Goal: Communication & Community: Ask a question

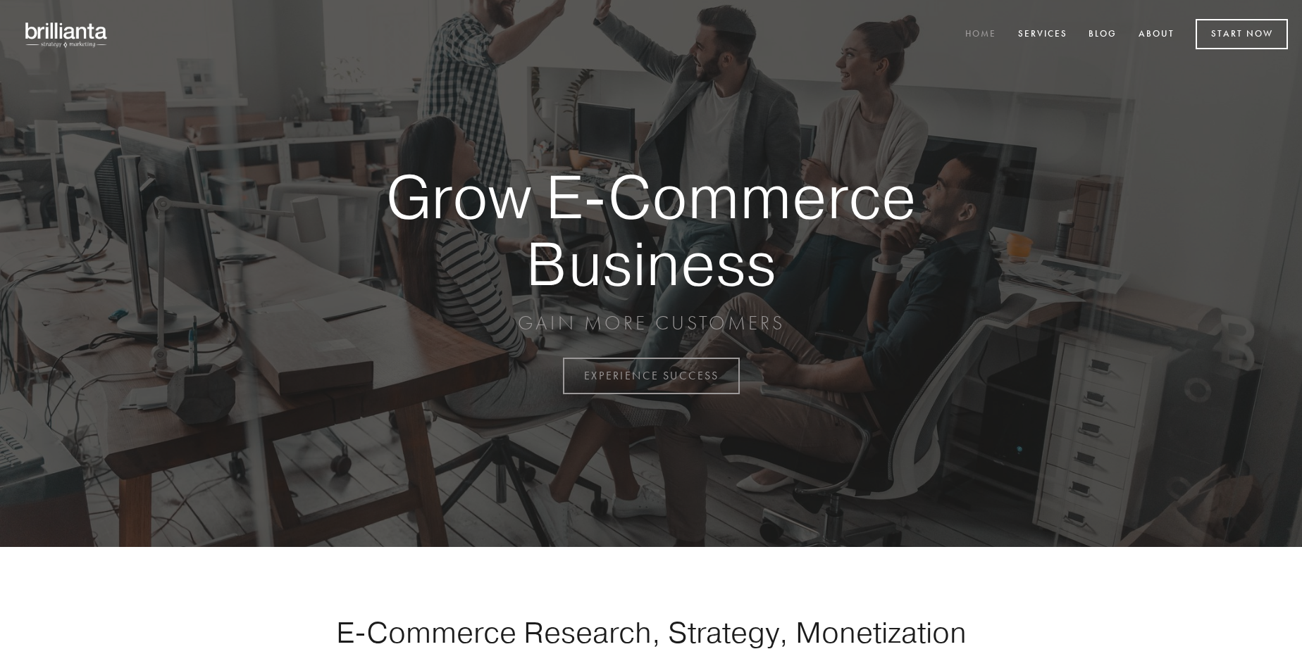
scroll to position [3692, 0]
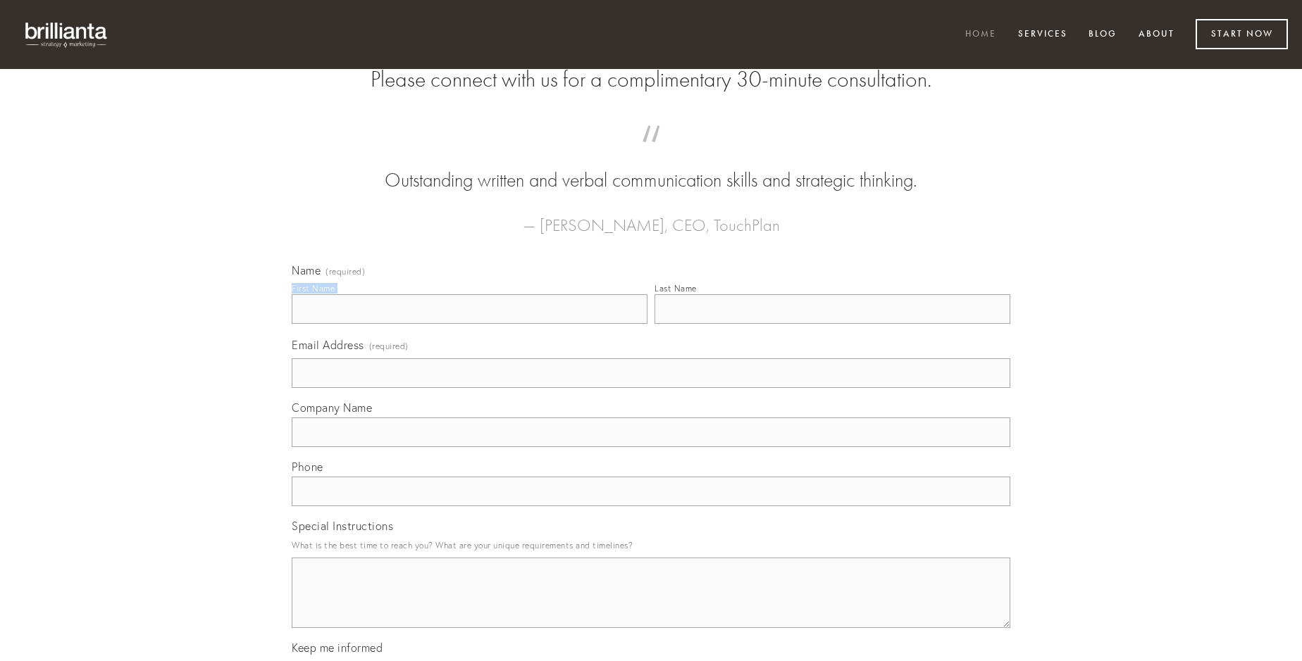
type input "[PERSON_NAME]"
click at [832, 324] on input "Last Name" at bounding box center [832, 309] width 356 height 30
type input "[PERSON_NAME]"
click at [651, 388] on input "Email Address (required)" at bounding box center [651, 374] width 718 height 30
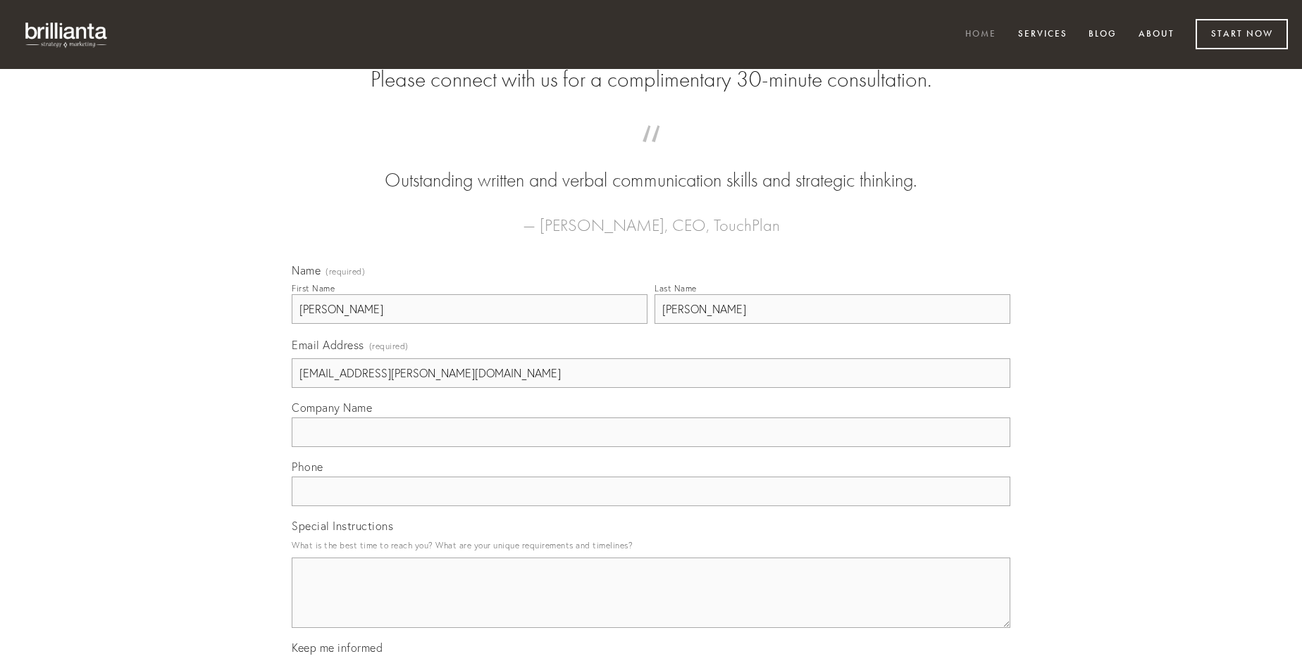
type input "[EMAIL_ADDRESS][PERSON_NAME][DOMAIN_NAME]"
click at [651, 447] on input "Company Name" at bounding box center [651, 433] width 718 height 30
type input "atrocitas"
click at [651, 506] on input "text" at bounding box center [651, 492] width 718 height 30
click at [651, 606] on textarea "Special Instructions" at bounding box center [651, 593] width 718 height 70
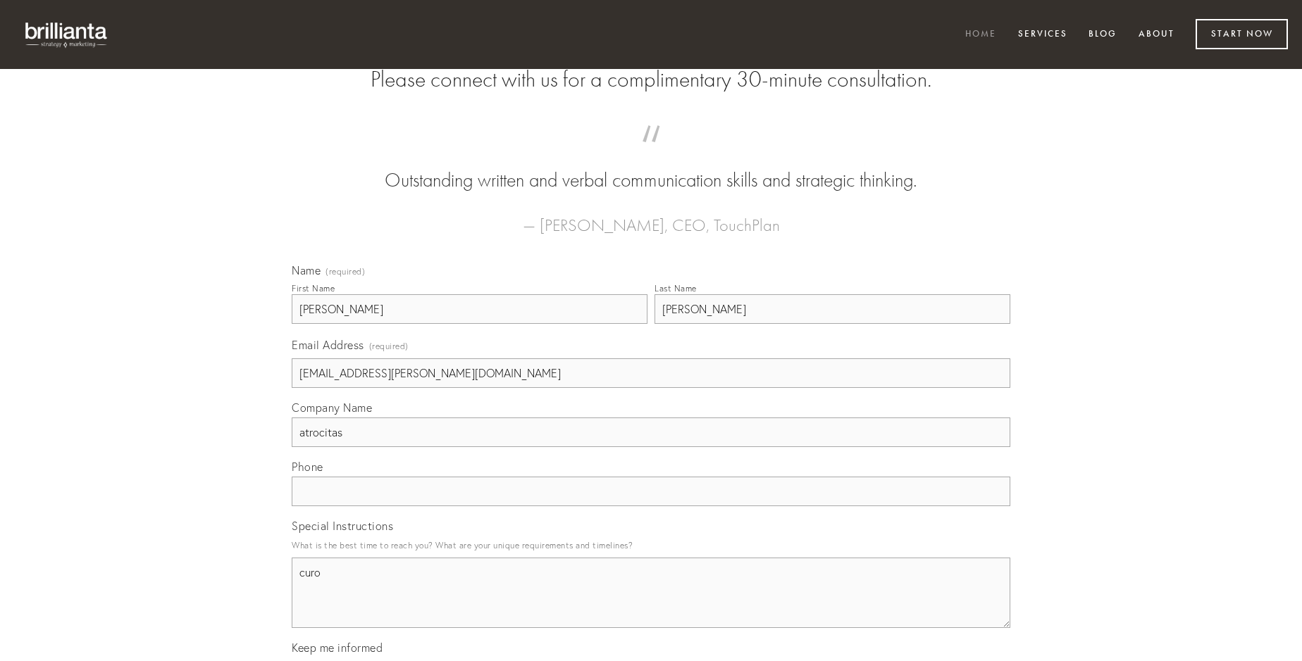
type textarea "curo"
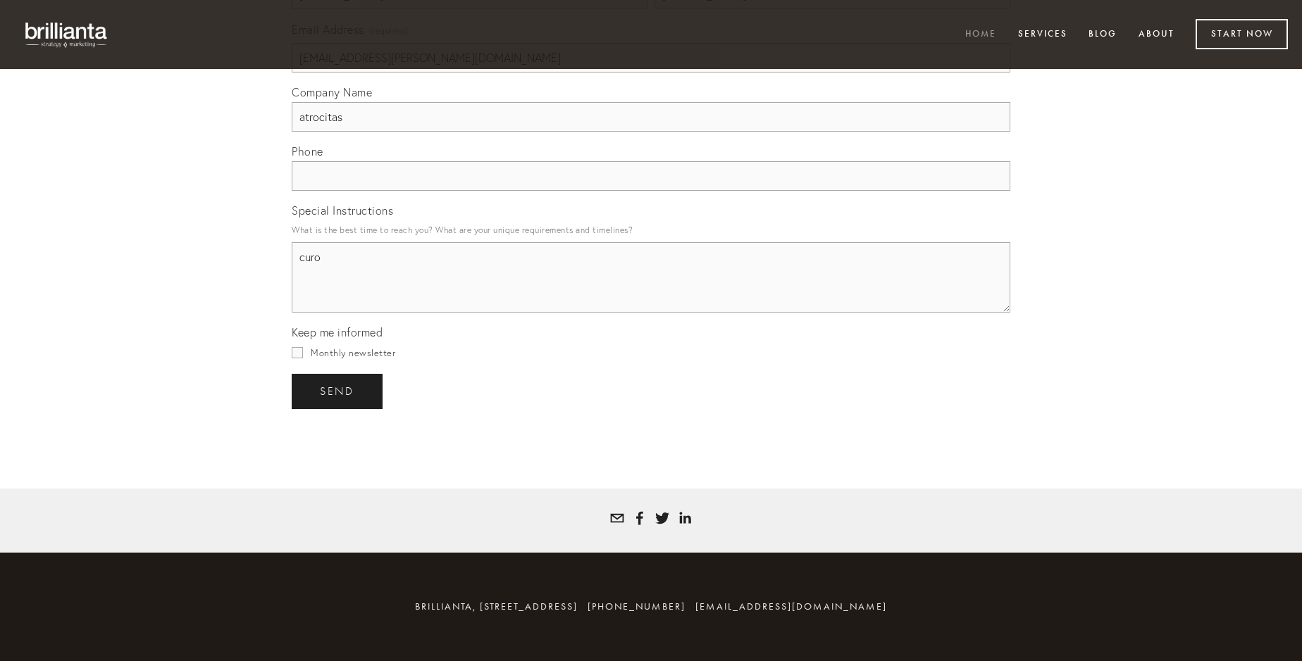
click at [338, 391] on span "send" at bounding box center [337, 391] width 35 height 13
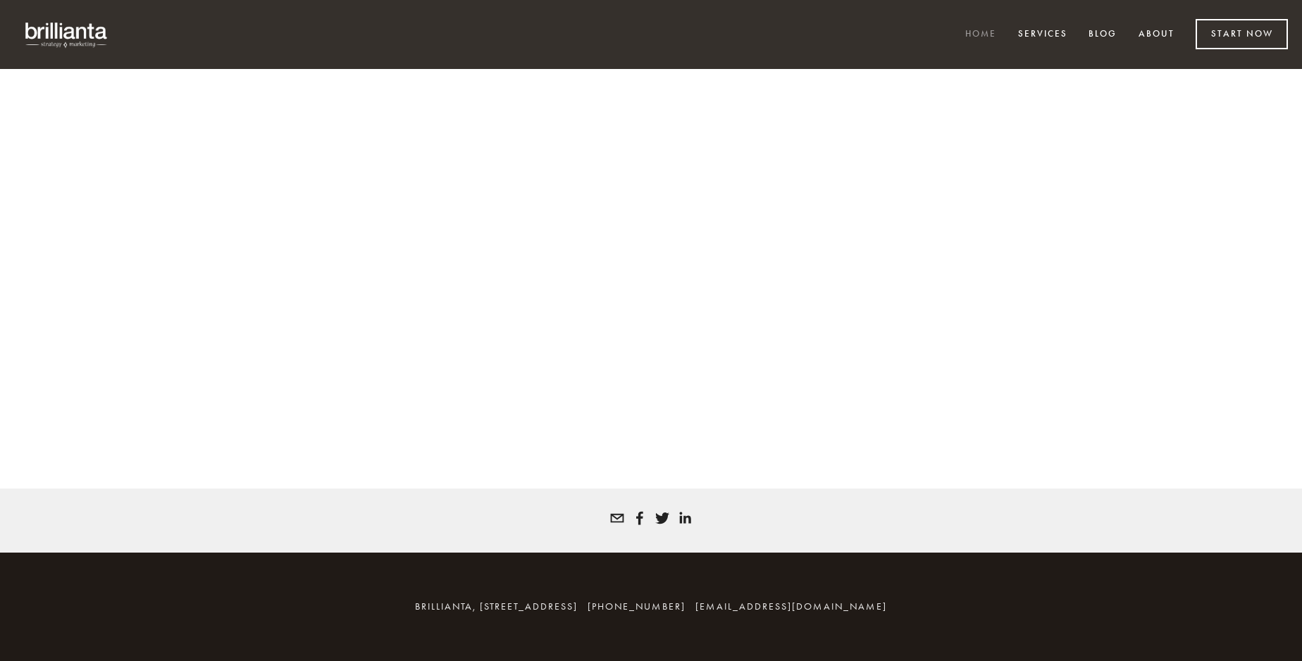
scroll to position [3673, 0]
